Goal: Task Accomplishment & Management: Use online tool/utility

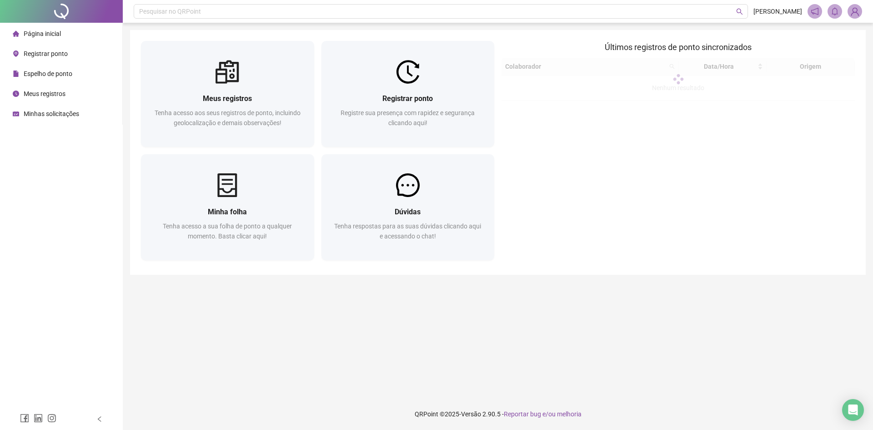
click at [472, 61] on div at bounding box center [408, 72] width 173 height 24
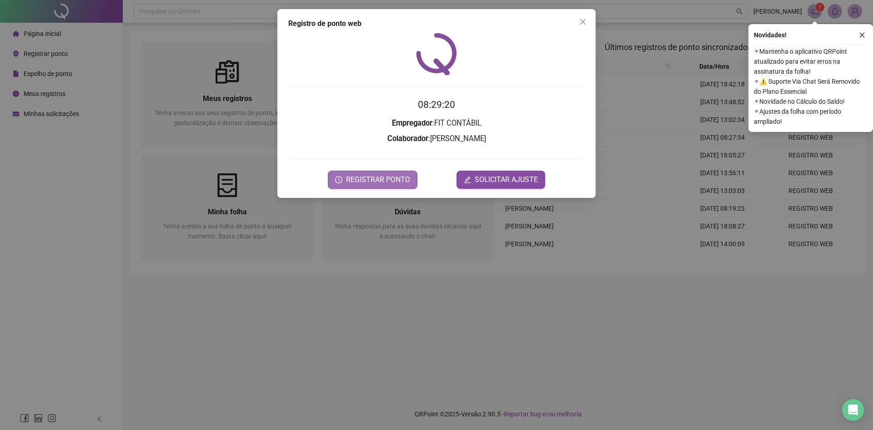
click at [378, 180] on span "REGISTRAR PONTO" at bounding box center [378, 179] width 64 height 11
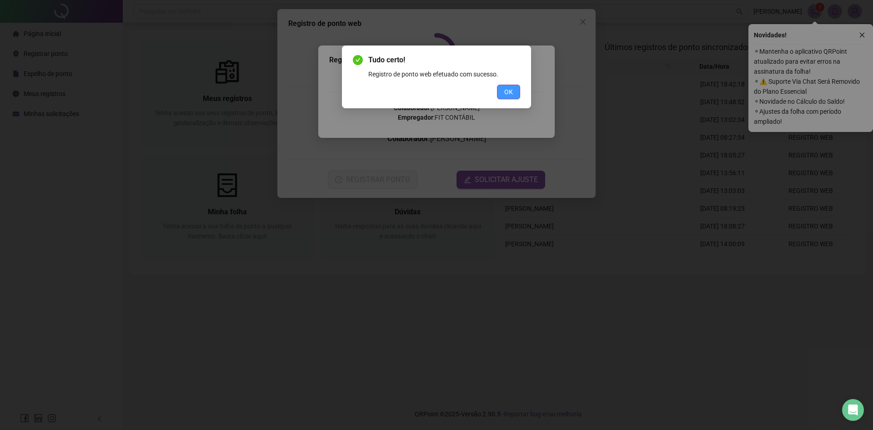
click at [520, 90] on button "OK" at bounding box center [508, 92] width 23 height 15
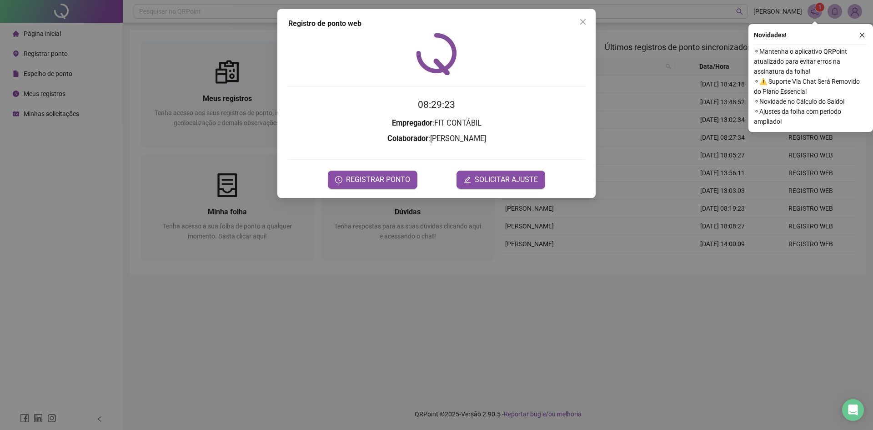
click at [584, 18] on icon "close" at bounding box center [583, 21] width 7 height 7
